Goal: Task Accomplishment & Management: Manage account settings

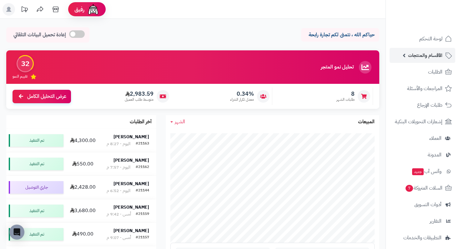
click at [418, 55] on span "الأقسام والمنتجات" at bounding box center [425, 55] width 34 height 9
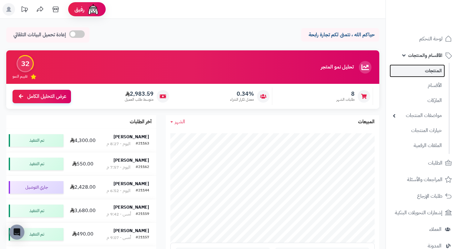
click at [430, 65] on link "المنتجات" at bounding box center [416, 70] width 55 height 13
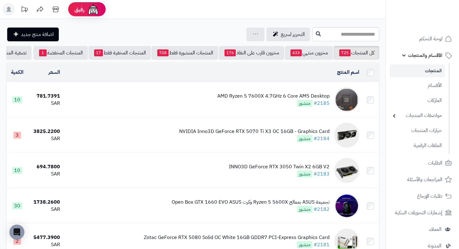
click at [281, 100] on div "AMD Ryzen 5 7600X 4.7GHz 6 Core AM5 Desktop" at bounding box center [273, 95] width 112 height 7
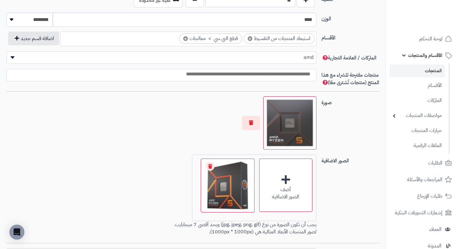
scroll to position [375, 0]
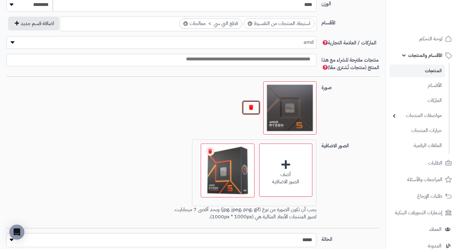
click at [251, 115] on button "button" at bounding box center [251, 107] width 18 height 14
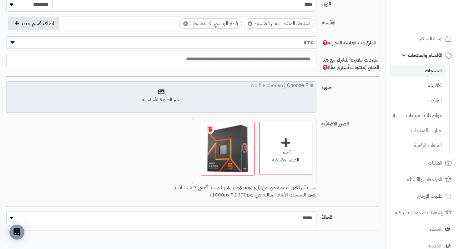
click at [119, 92] on input "file" at bounding box center [161, 97] width 309 height 31
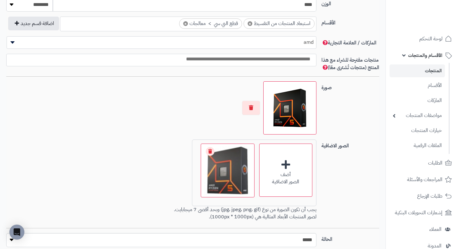
click at [209, 156] on link "Remove file" at bounding box center [210, 151] width 9 height 9
click at [0, 0] on div "اختر الصور الاضافية" at bounding box center [0, 0] width 0 height 0
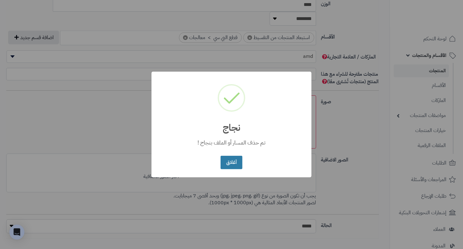
click at [226, 161] on button "أغلاق" at bounding box center [232, 162] width 22 height 13
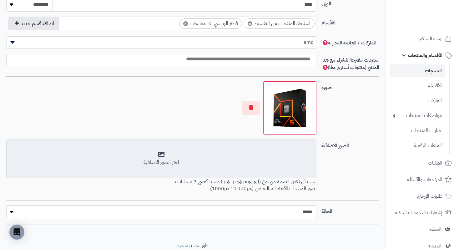
click at [176, 163] on div "اختر الصور الاضافية" at bounding box center [160, 158] width 301 height 15
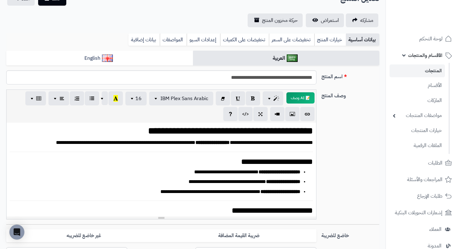
scroll to position [0, 0]
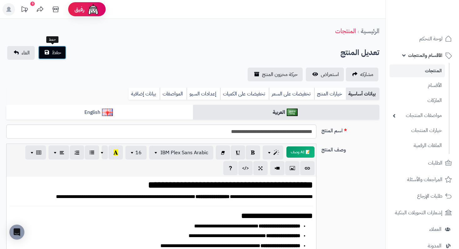
click at [52, 54] on span "حفظ" at bounding box center [56, 52] width 9 height 7
